Goal: Transaction & Acquisition: Purchase product/service

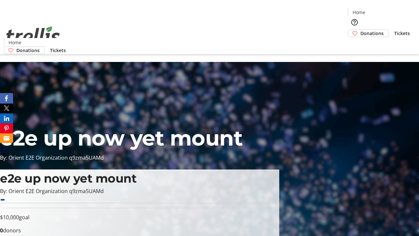
click at [361, 30] on span "Donations" at bounding box center [372, 33] width 23 height 7
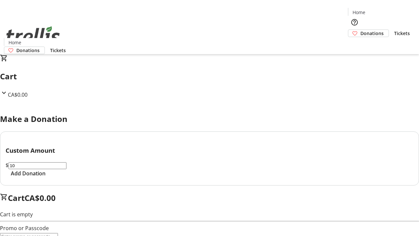
click at [46, 177] on span "Add Donation" at bounding box center [28, 173] width 35 height 8
select select "CA"
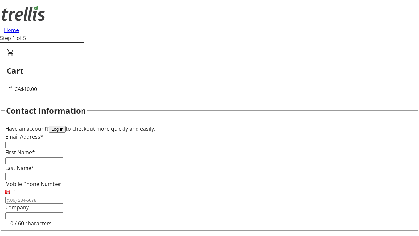
click at [66, 126] on button "Log in" at bounding box center [57, 129] width 17 height 7
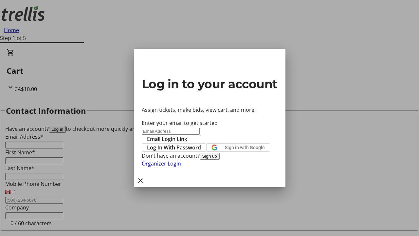
click at [220, 159] on button "Sign up" at bounding box center [210, 156] width 20 height 7
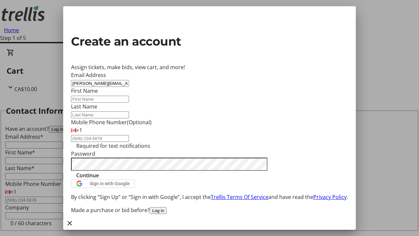
type input "[PERSON_NAME][EMAIL_ADDRESS][DOMAIN_NAME]"
type input "[PERSON_NAME]"
click at [99, 179] on span "Continue" at bounding box center [87, 175] width 23 height 8
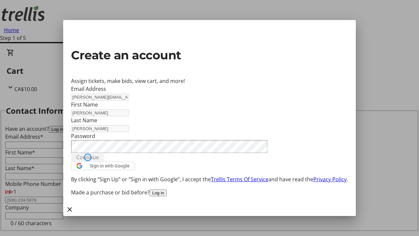
type input "[PERSON_NAME][EMAIL_ADDRESS][DOMAIN_NAME]"
type input "[PERSON_NAME]"
select select "CA"
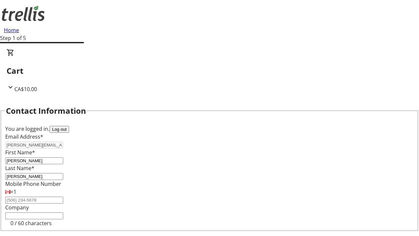
type input "[STREET_ADDRESS][PERSON_NAME]"
type input "Kelowna"
select select "BC"
type input "Kelowna"
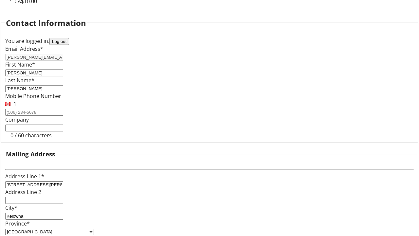
type input "V1Y 0C2"
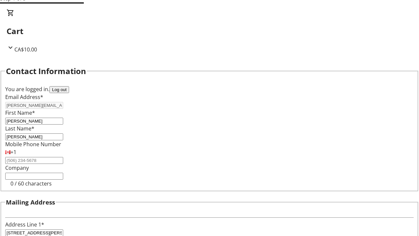
select select "BC"
select select "CA"
